Goal: Information Seeking & Learning: Learn about a topic

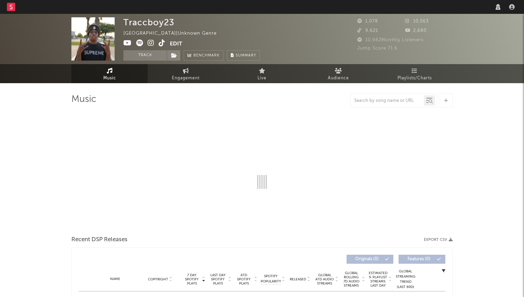
click at [165, 47] on link at bounding box center [162, 43] width 7 height 7
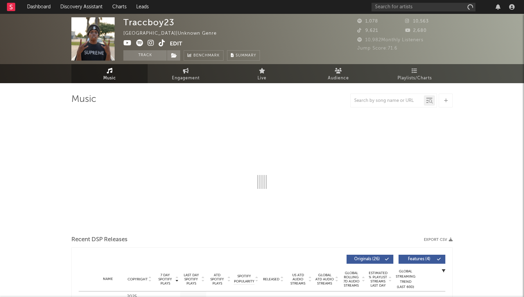
select select "6m"
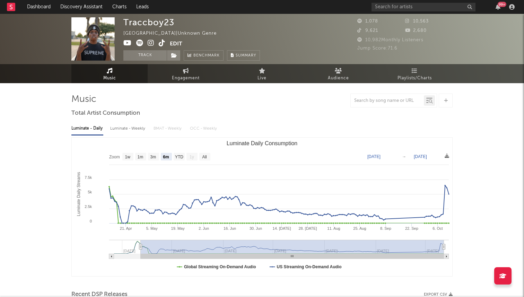
click at [400, 14] on div "Traccboy23 [GEOGRAPHIC_DATA] | Unknown Genre Edit Track Benchmark Summary 1,078…" at bounding box center [262, 39] width 524 height 50
click at [397, 12] on div "99 +" at bounding box center [445, 7] width 146 height 14
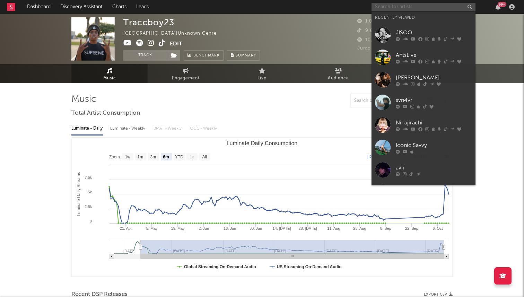
click at [393, 7] on input "text" at bounding box center [424, 7] width 104 height 9
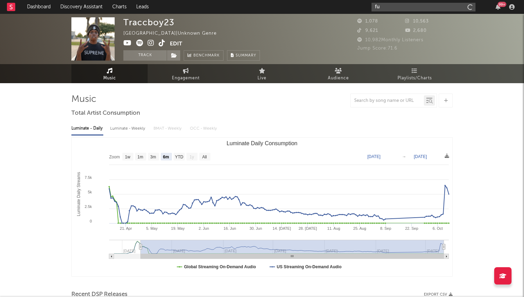
type input "f"
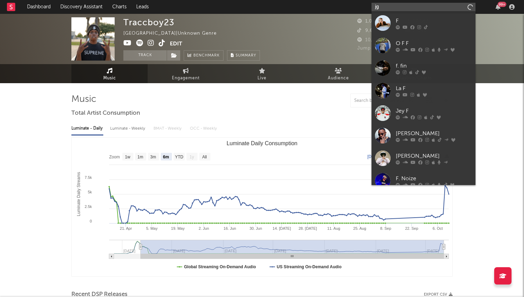
type input "j"
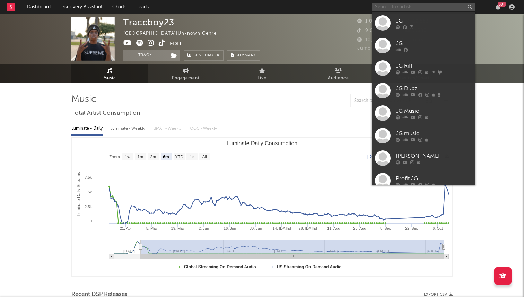
type input "f"
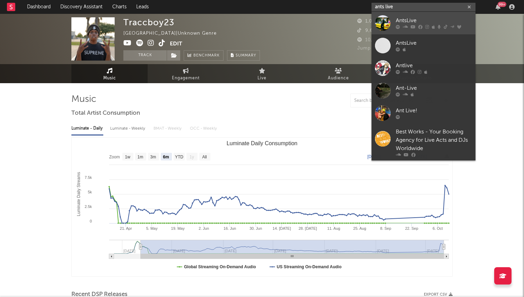
type input "ants live"
click at [384, 19] on div at bounding box center [383, 23] width 16 height 16
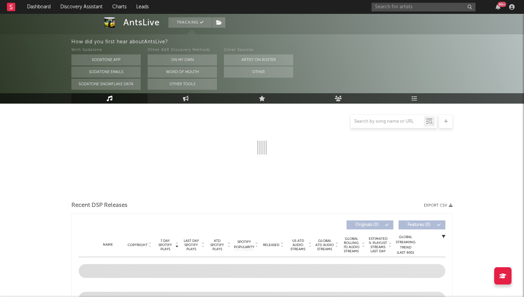
select select "6m"
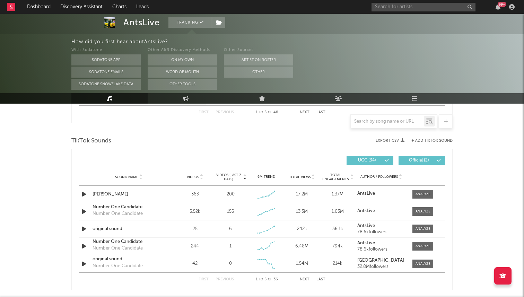
scroll to position [471, 0]
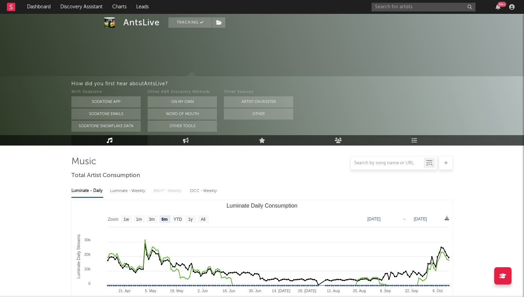
select select "6m"
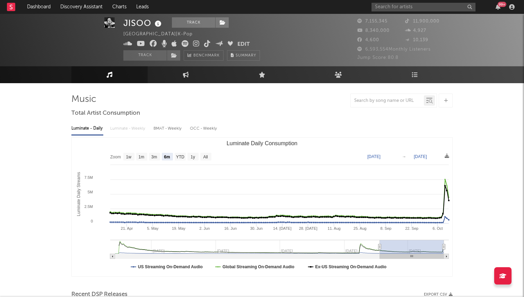
select select "6m"
